Goal: Task Accomplishment & Management: Manage account settings

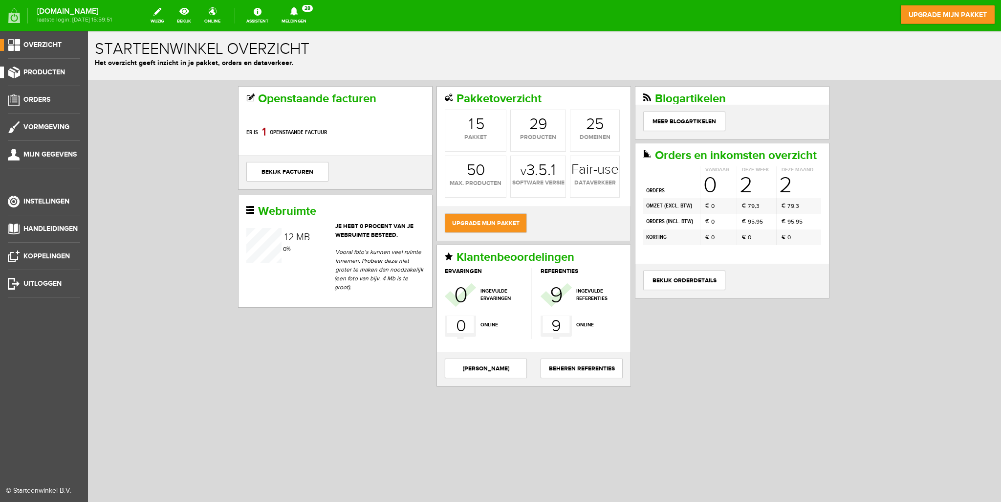
click at [46, 72] on span "Producten" at bounding box center [44, 72] width 42 height 8
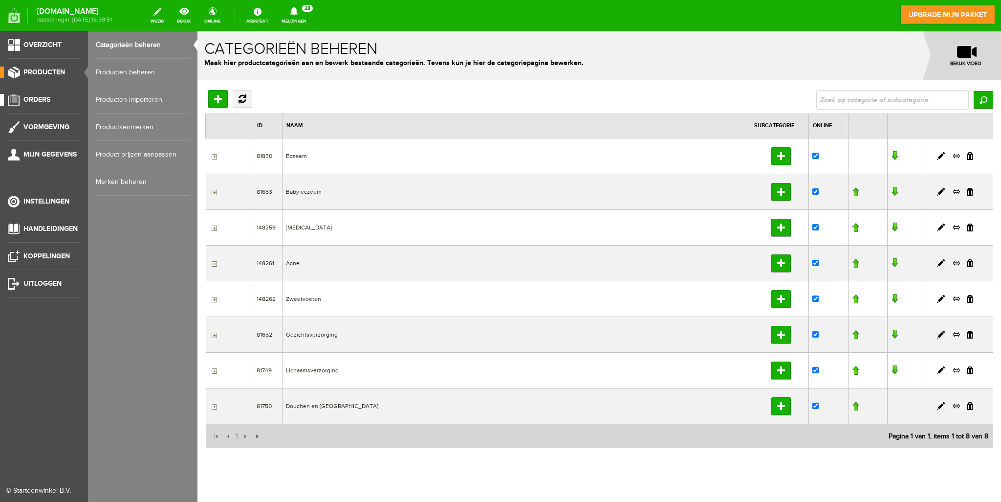
click at [39, 103] on span "Orders" at bounding box center [36, 99] width 27 height 8
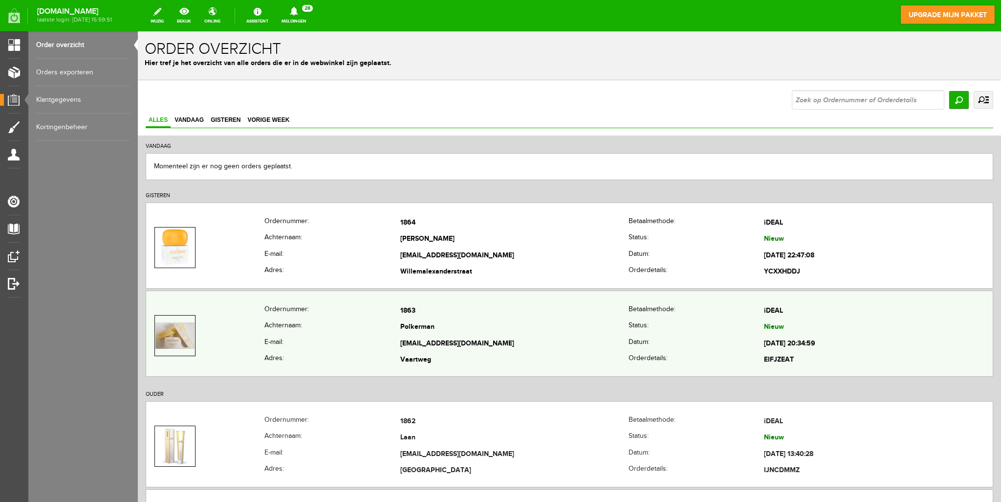
click at [320, 332] on th "Achternaam:" at bounding box center [332, 327] width 135 height 17
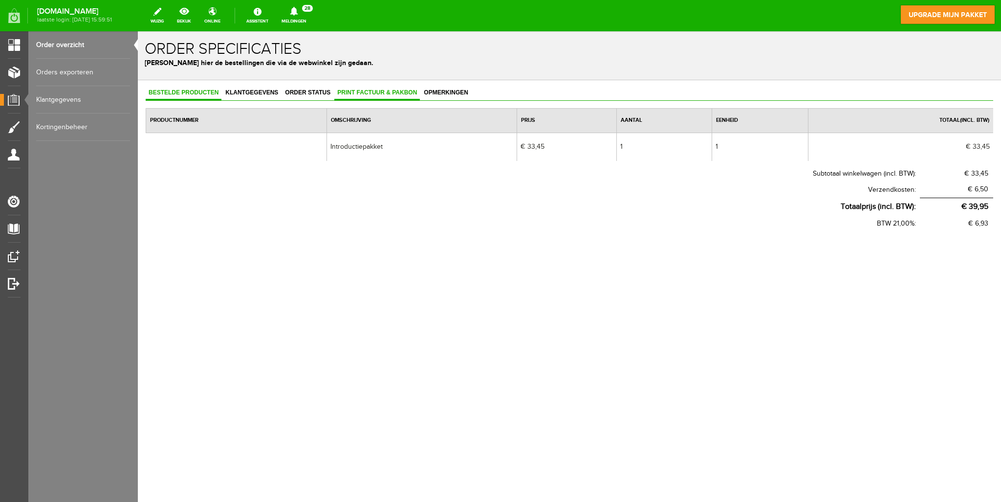
click at [365, 89] on span "Print factuur & pakbon" at bounding box center [377, 92] width 86 height 7
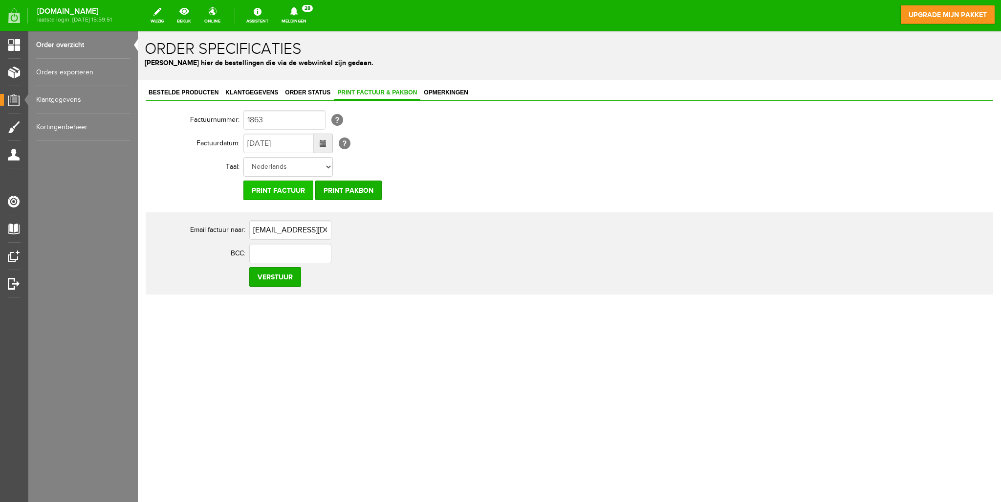
click at [282, 188] on input "Print factuur" at bounding box center [278, 190] width 70 height 20
click at [187, 372] on body "x Order specificaties Beheer hier de bestellingen die via de webwinkel zijn ged…" at bounding box center [569, 266] width 863 height 470
click at [346, 186] on input "Print pakbon" at bounding box center [348, 190] width 66 height 20
click at [303, 93] on span "Order status" at bounding box center [307, 92] width 51 height 7
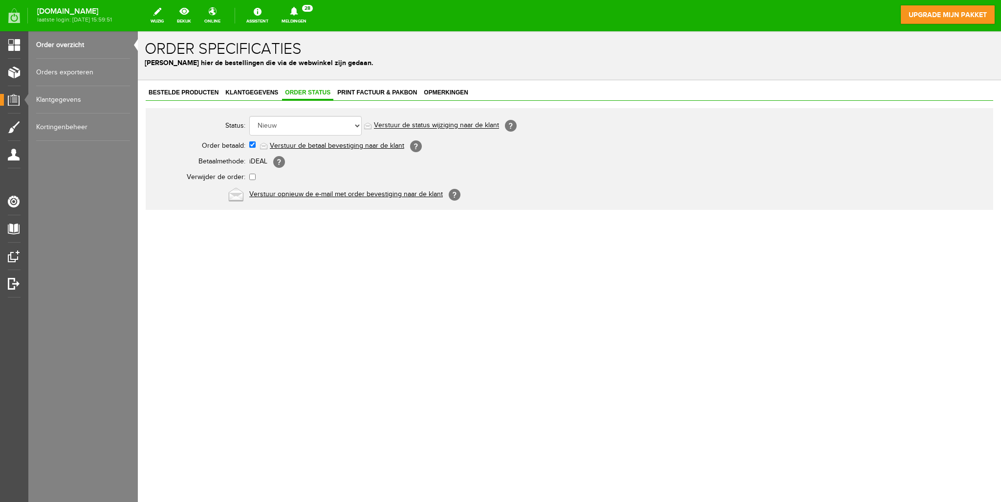
click at [200, 284] on body "x Order specificaties Beheer hier de bestellingen die via de webwinkel zijn ged…" at bounding box center [569, 266] width 863 height 470
click at [325, 128] on select "Order niet afgerond Nieuw Order in behandeling Wacht op leverancier Wacht op be…" at bounding box center [305, 126] width 112 height 20
select select "2"
click at [249, 116] on select "Order niet afgerond Nieuw Order in behandeling Wacht op leverancier Wacht op be…" at bounding box center [305, 126] width 112 height 20
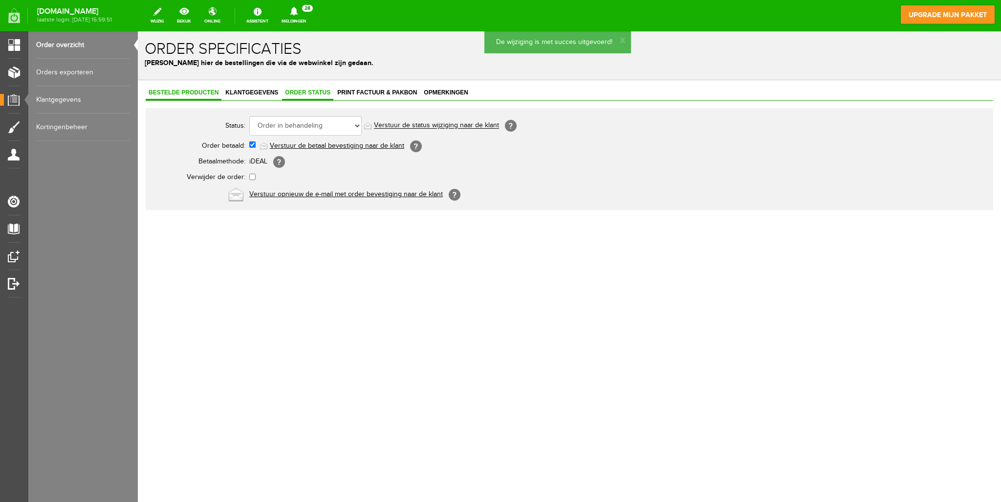
click at [176, 94] on span "Bestelde producten" at bounding box center [184, 92] width 76 height 7
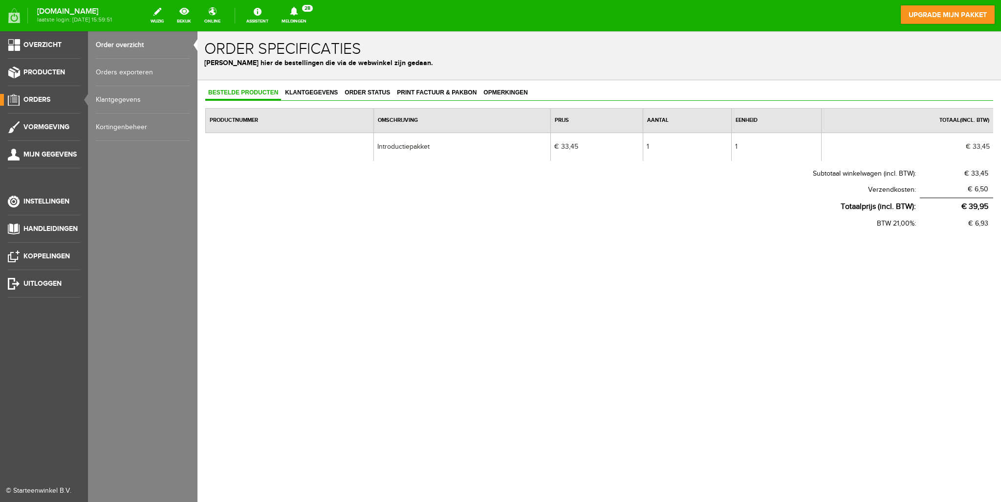
click at [33, 95] on span "Orders" at bounding box center [36, 99] width 27 height 8
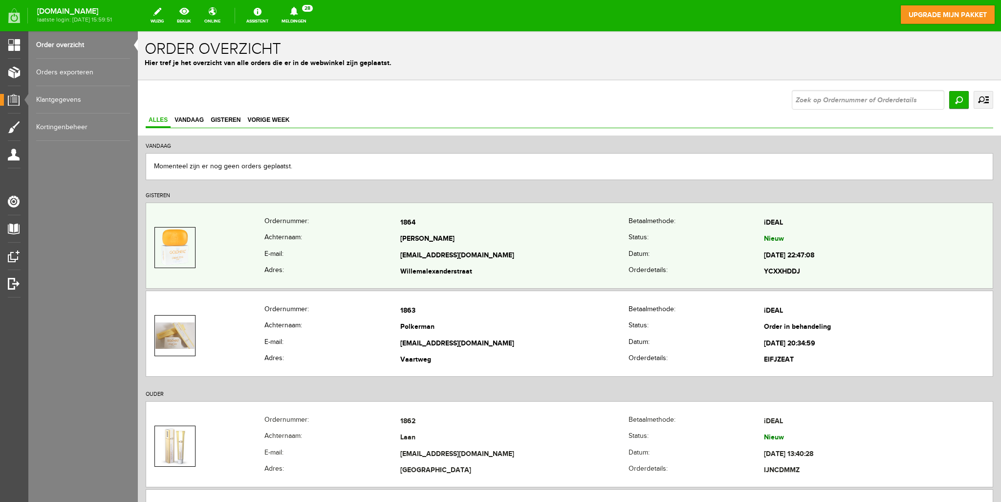
click at [285, 241] on th "Achternaam:" at bounding box center [332, 239] width 135 height 17
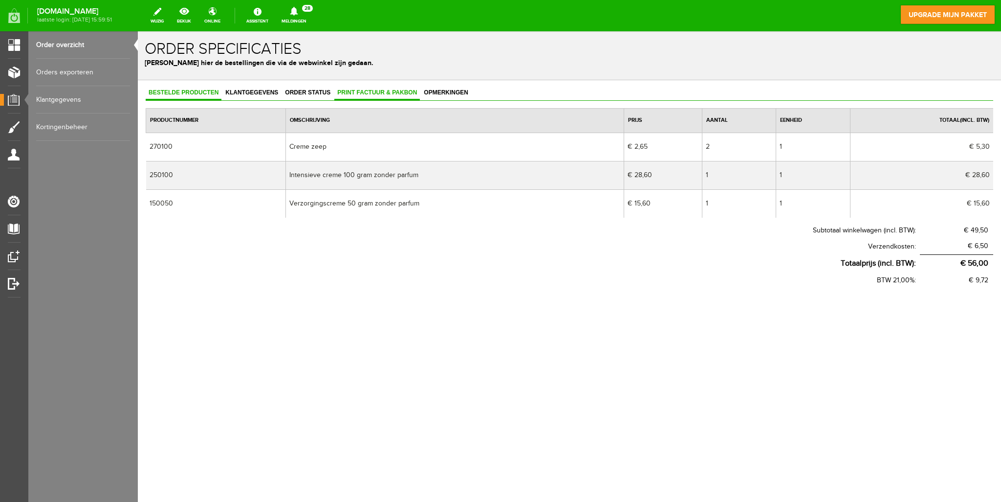
click at [363, 93] on span "Print factuur & pakbon" at bounding box center [377, 92] width 86 height 7
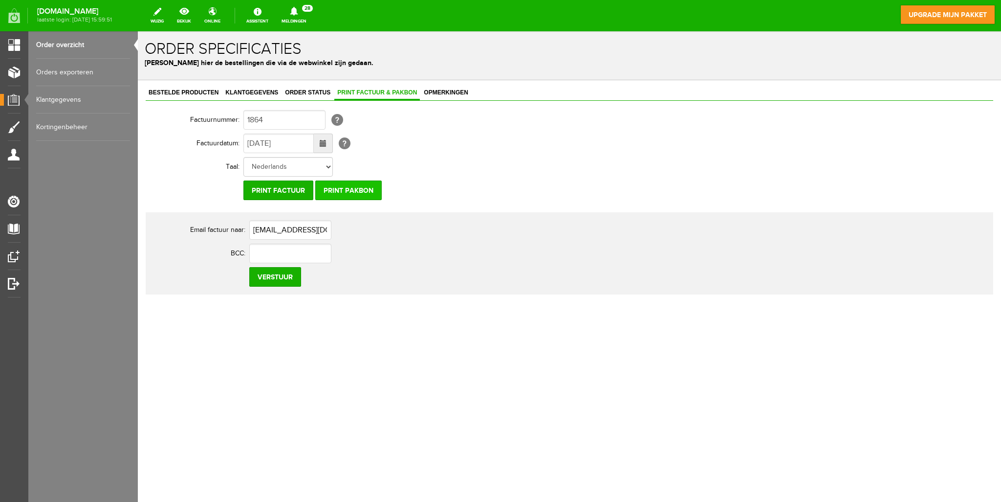
click at [340, 190] on input "Print pakbon" at bounding box center [348, 190] width 66 height 20
click at [261, 191] on input "Print factuur" at bounding box center [278, 190] width 70 height 20
